Goal: Transaction & Acquisition: Book appointment/travel/reservation

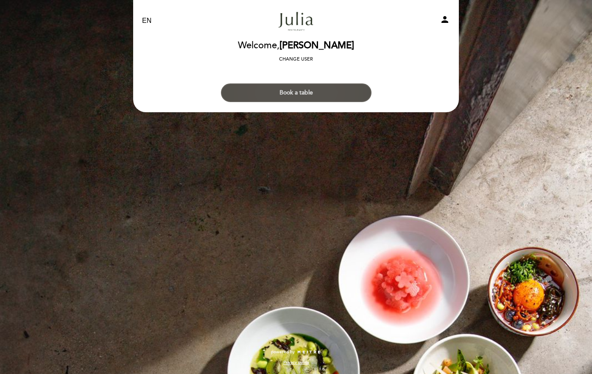
click at [268, 89] on button "Book a table" at bounding box center [296, 92] width 150 height 19
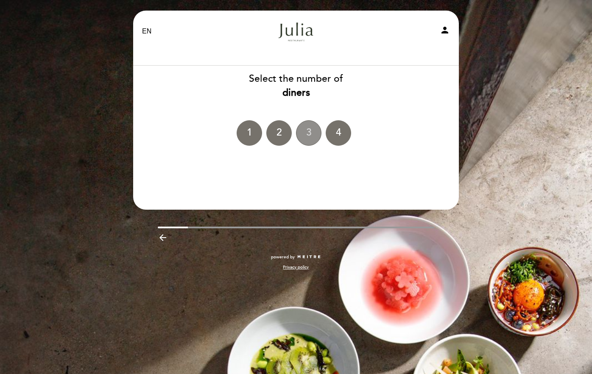
click at [309, 138] on div "3" at bounding box center [308, 132] width 25 height 25
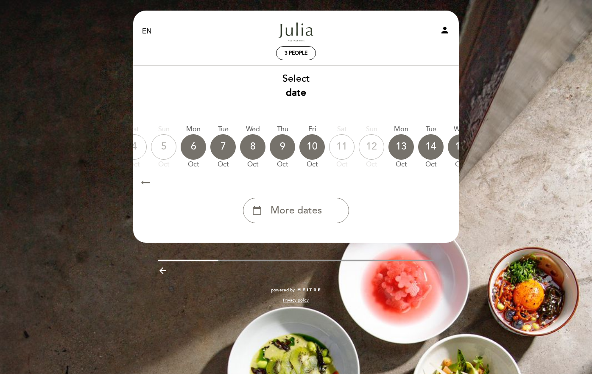
scroll to position [0, 200]
click at [309, 149] on div "10" at bounding box center [310, 146] width 25 height 25
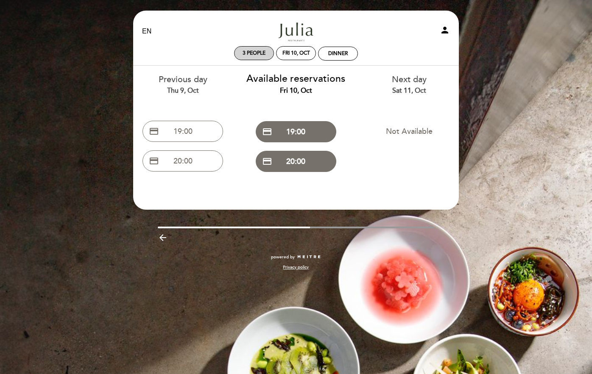
click at [270, 55] on div "3 people" at bounding box center [253, 53] width 39 height 13
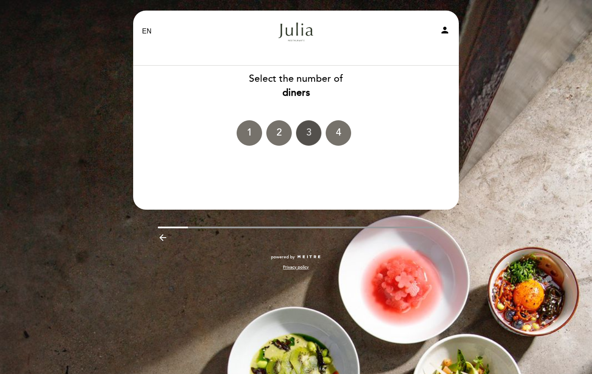
click at [300, 131] on div "3" at bounding box center [308, 132] width 25 height 25
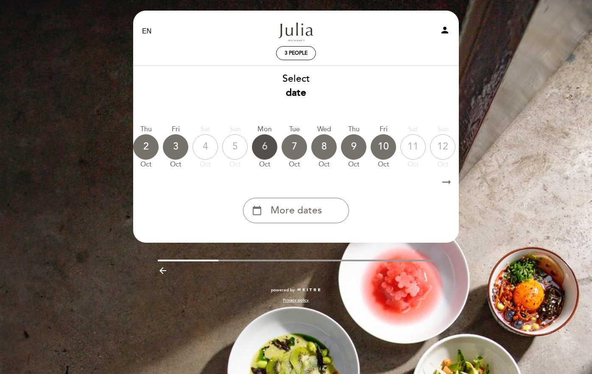
scroll to position [0, 130]
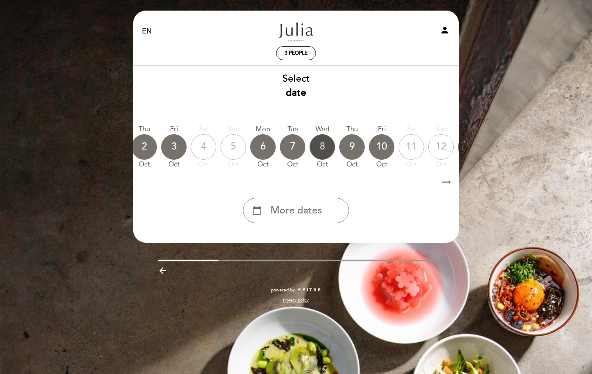
click at [325, 146] on div "8" at bounding box center [321, 146] width 25 height 25
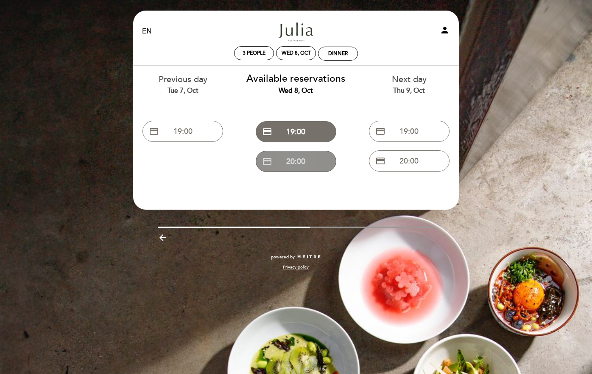
click at [314, 162] on button "credit_card 20:00" at bounding box center [296, 161] width 81 height 21
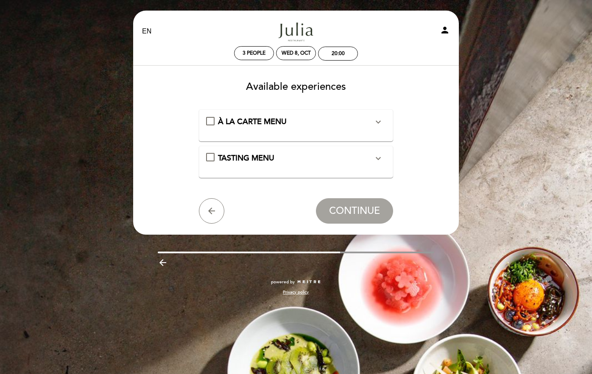
click at [285, 133] on div "À LA CARTE MENU expand_more" at bounding box center [296, 126] width 180 height 18
click at [281, 126] on div "À LA CARTE MENU expand_more" at bounding box center [296, 122] width 156 height 11
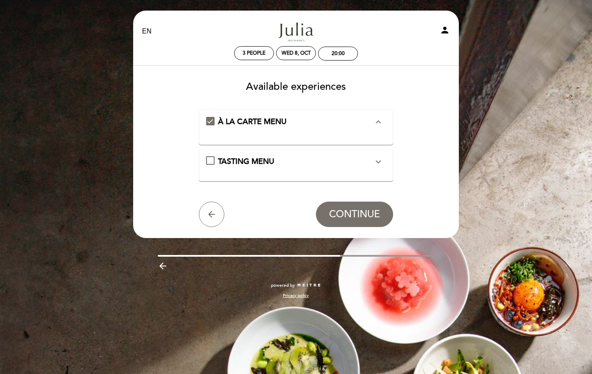
drag, startPoint x: 370, startPoint y: 125, endPoint x: 376, endPoint y: 123, distance: 5.8
click at [373, 124] on button "expand_less" at bounding box center [377, 122] width 15 height 11
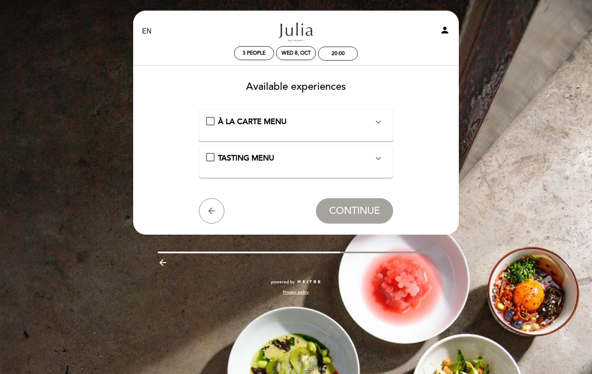
click at [377, 122] on icon "expand_more" at bounding box center [378, 122] width 10 height 10
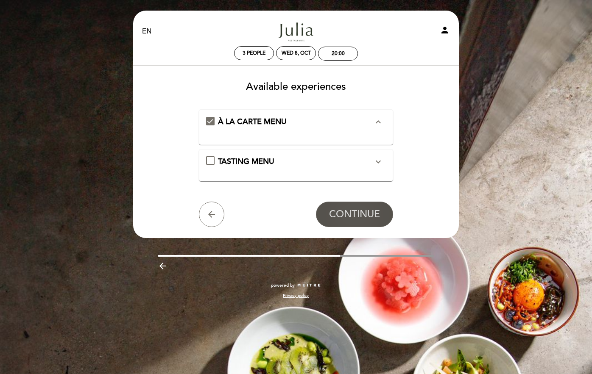
click at [355, 217] on span "CONTINUE" at bounding box center [354, 215] width 51 height 12
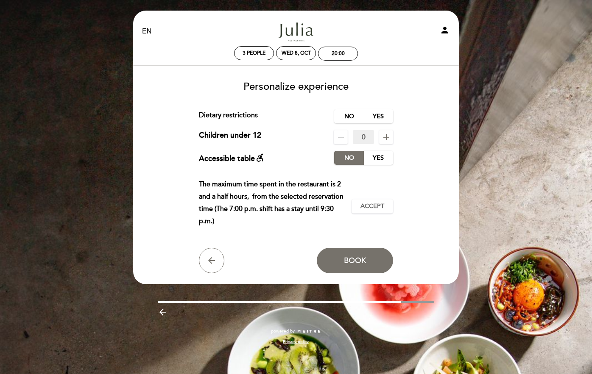
click at [292, 194] on p "The maximum time spent in the restaurant is 2 and a half hours, from the select…" at bounding box center [272, 202] width 146 height 49
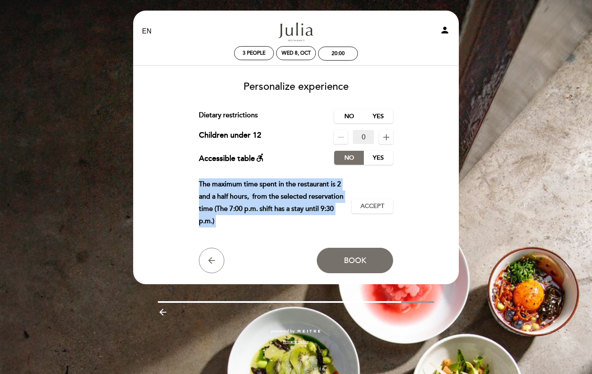
click at [292, 194] on p "The maximum time spent in the restaurant is 2 and a half hours, from the select…" at bounding box center [272, 202] width 146 height 49
drag, startPoint x: 292, startPoint y: 194, endPoint x: 243, endPoint y: 189, distance: 49.0
click at [243, 189] on p "The maximum time spent in the restaurant is 2 and a half hours, from the select…" at bounding box center [272, 202] width 146 height 49
drag, startPoint x: 243, startPoint y: 189, endPoint x: 245, endPoint y: 208, distance: 19.6
click at [245, 208] on p "The maximum time spent in the restaurant is 2 and a half hours, from the select…" at bounding box center [272, 202] width 146 height 49
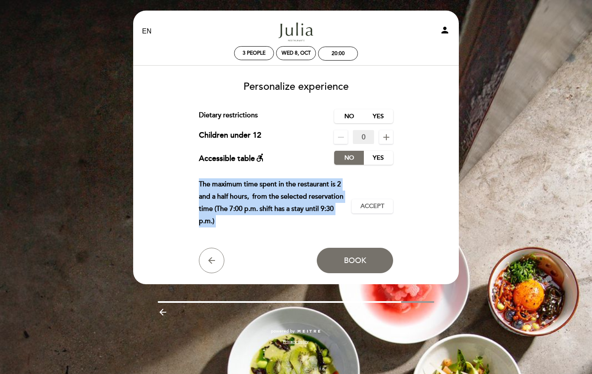
drag, startPoint x: 241, startPoint y: 212, endPoint x: 237, endPoint y: 135, distance: 76.9
click at [225, 158] on form "Service charge : 0 % Nothing selected 0 % 15 % 18 % 20 % Dietary restrictions N…" at bounding box center [296, 191] width 314 height 164
